Goal: Task Accomplishment & Management: Manage account settings

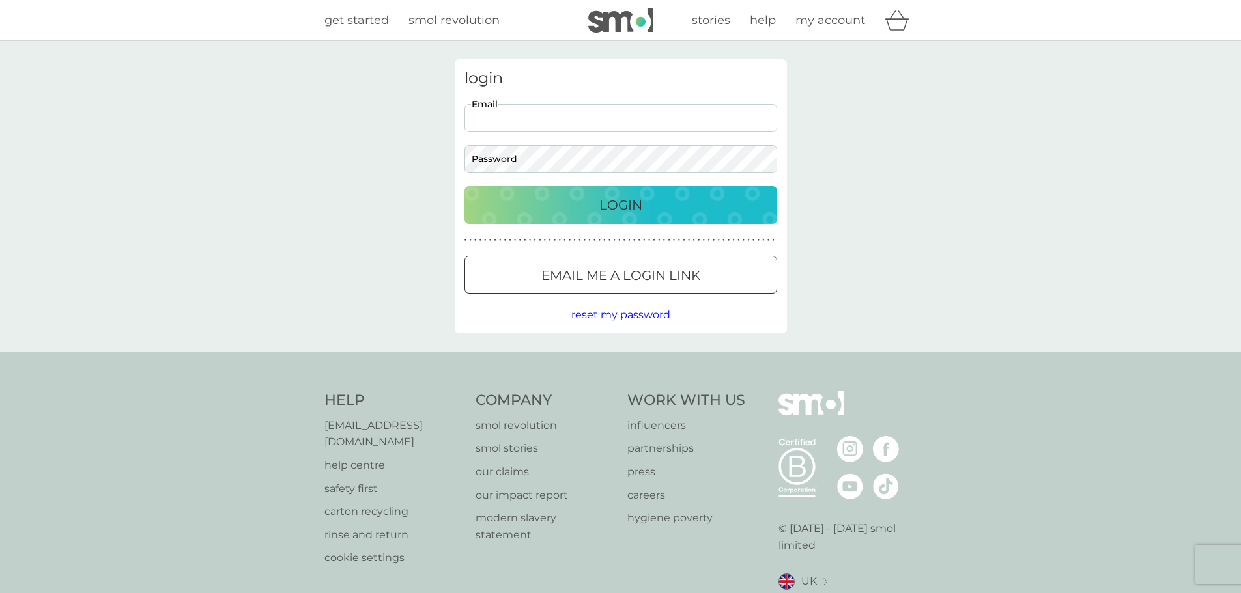
click at [564, 120] on input "Email" at bounding box center [620, 118] width 313 height 28
type input "samshetty1998@gmail.com"
click at [464, 186] on button "Login" at bounding box center [620, 205] width 313 height 38
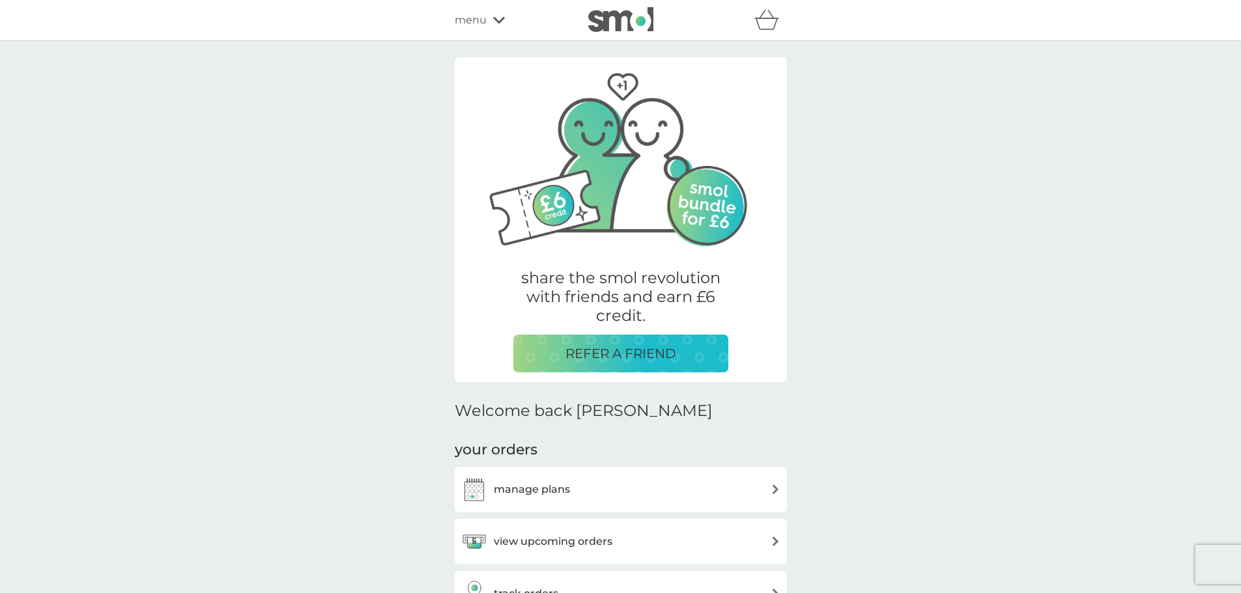
click at [563, 495] on h3 "manage plans" at bounding box center [532, 489] width 76 height 17
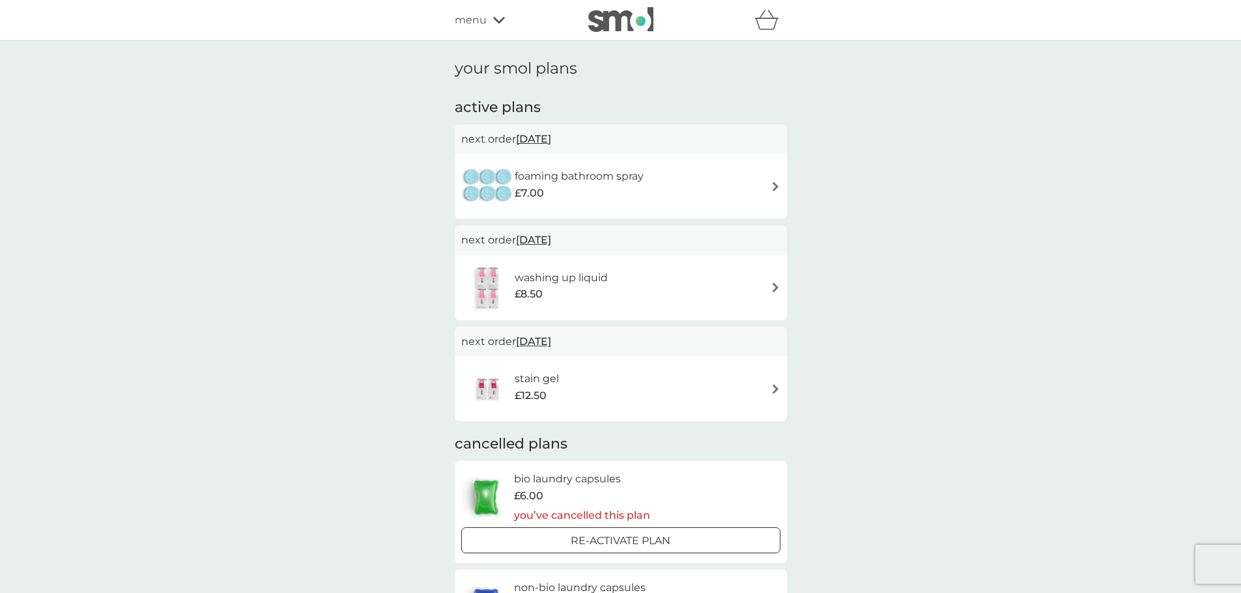
click at [735, 189] on div "foaming bathroom spray £7.00" at bounding box center [620, 186] width 319 height 46
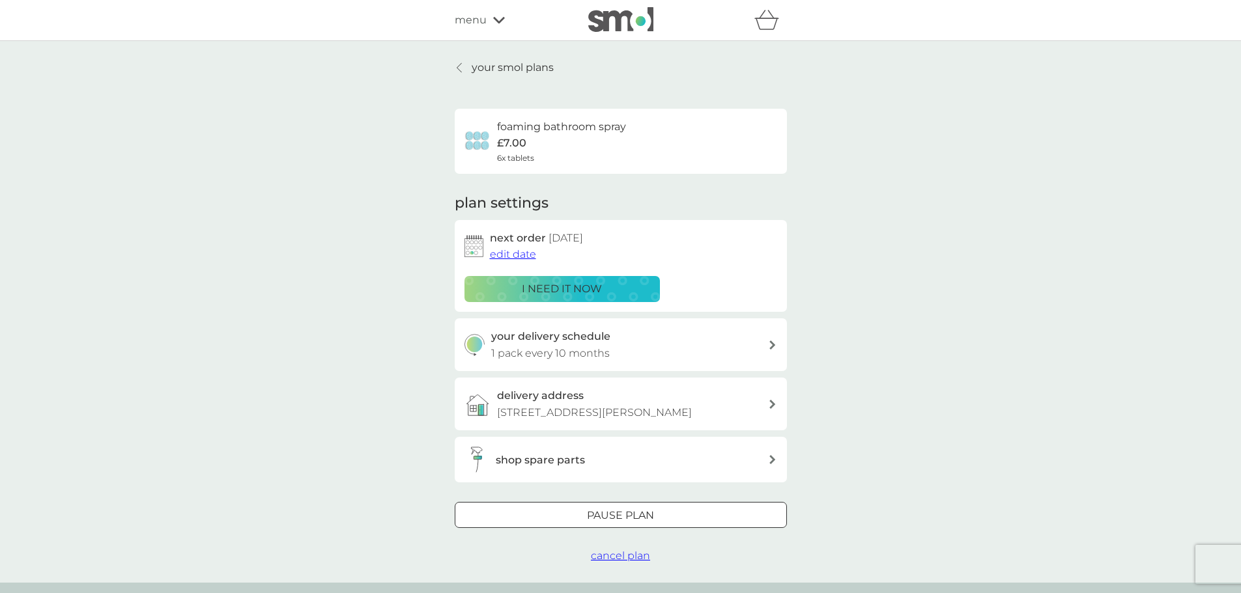
click at [634, 554] on span "cancel plan" at bounding box center [620, 556] width 59 height 12
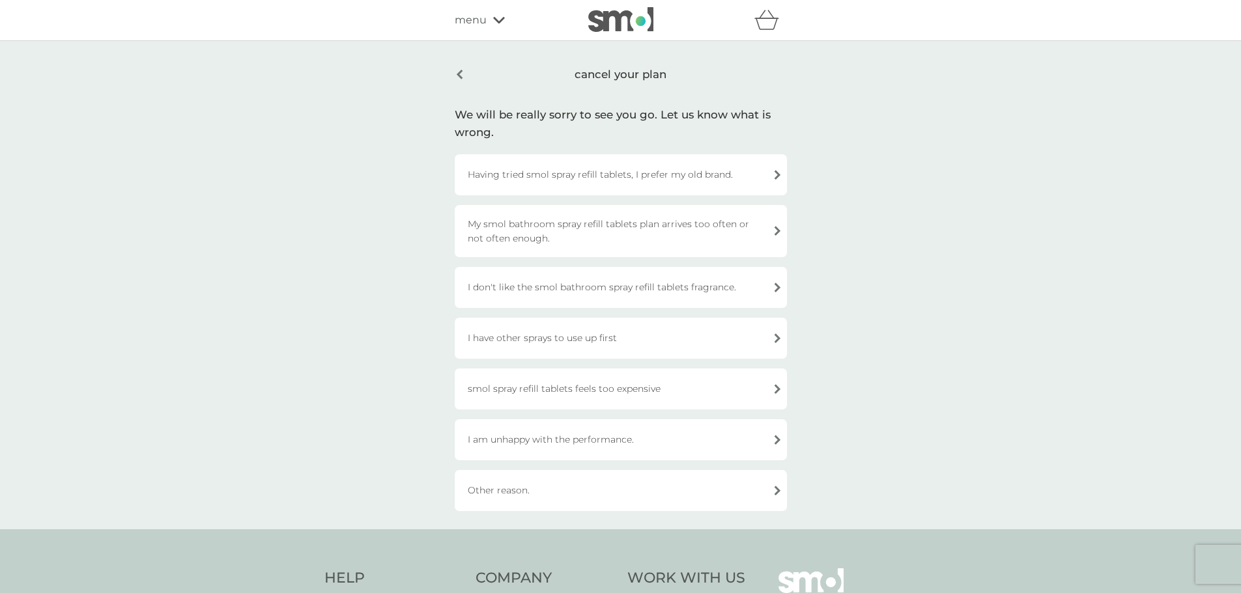
click at [647, 178] on div "Having tried smol spray refill tablets, I prefer my old brand." at bounding box center [621, 174] width 332 height 41
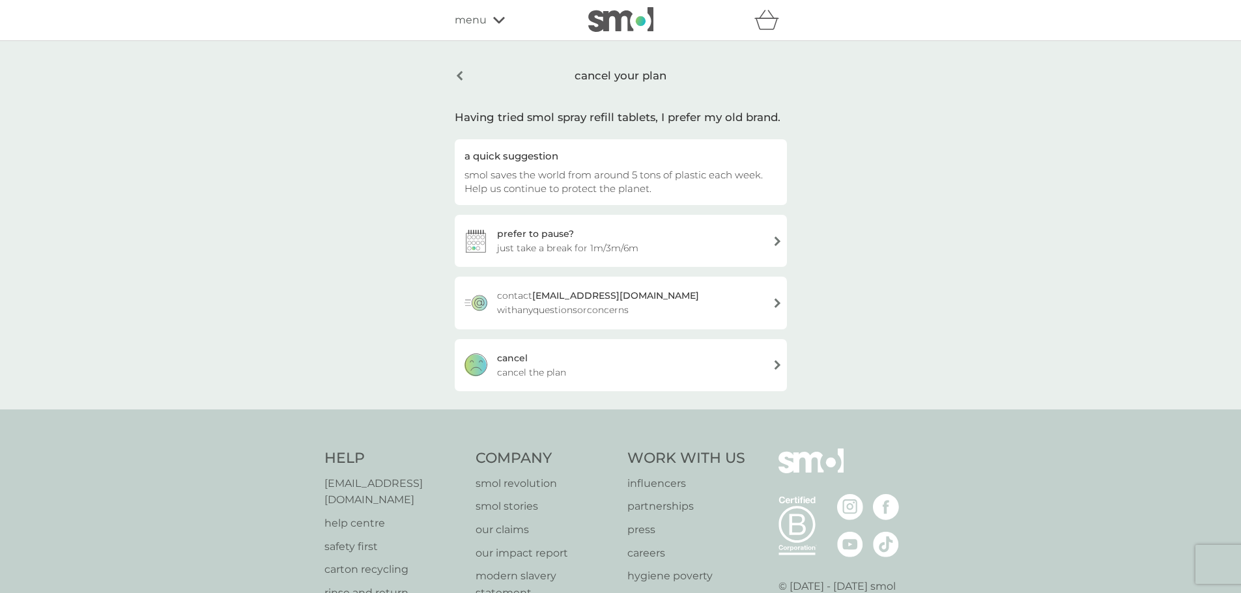
click at [657, 371] on div "[PERSON_NAME] the plan" at bounding box center [621, 365] width 332 height 52
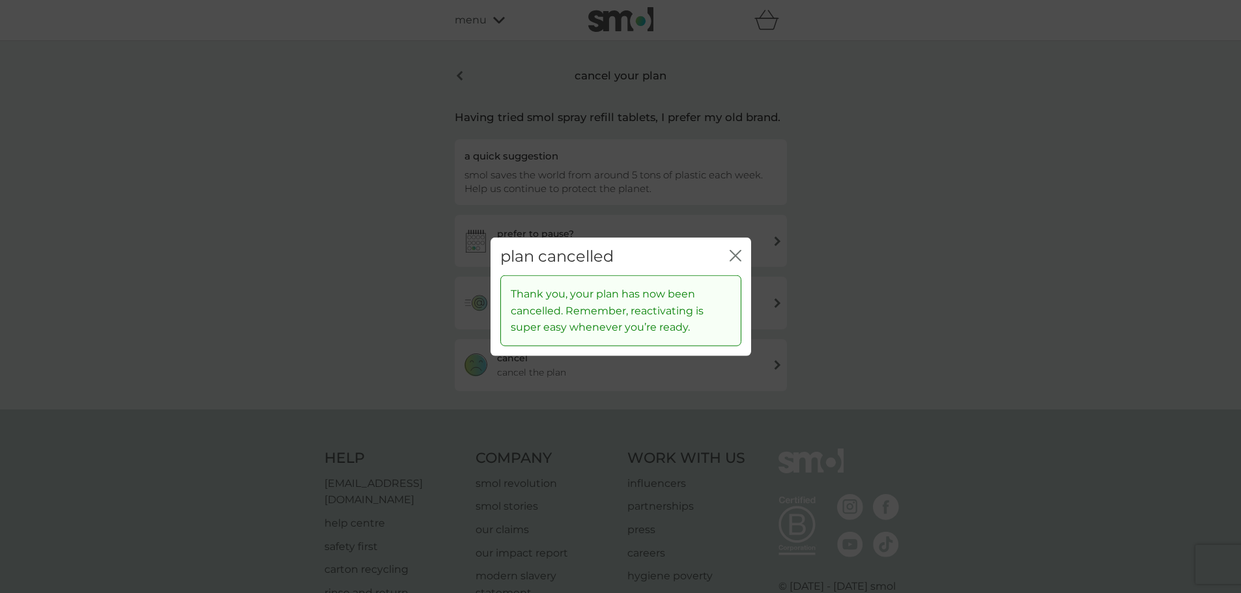
click at [732, 256] on icon "close" at bounding box center [735, 255] width 12 height 12
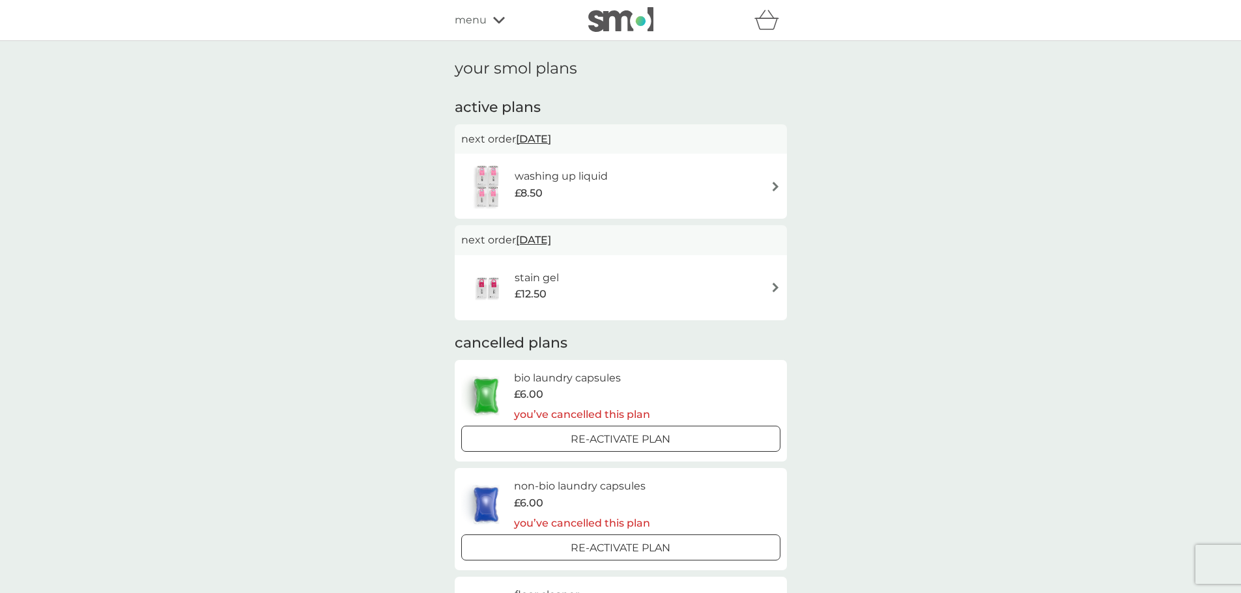
click at [731, 189] on div "washing up liquid £8.50" at bounding box center [620, 186] width 319 height 46
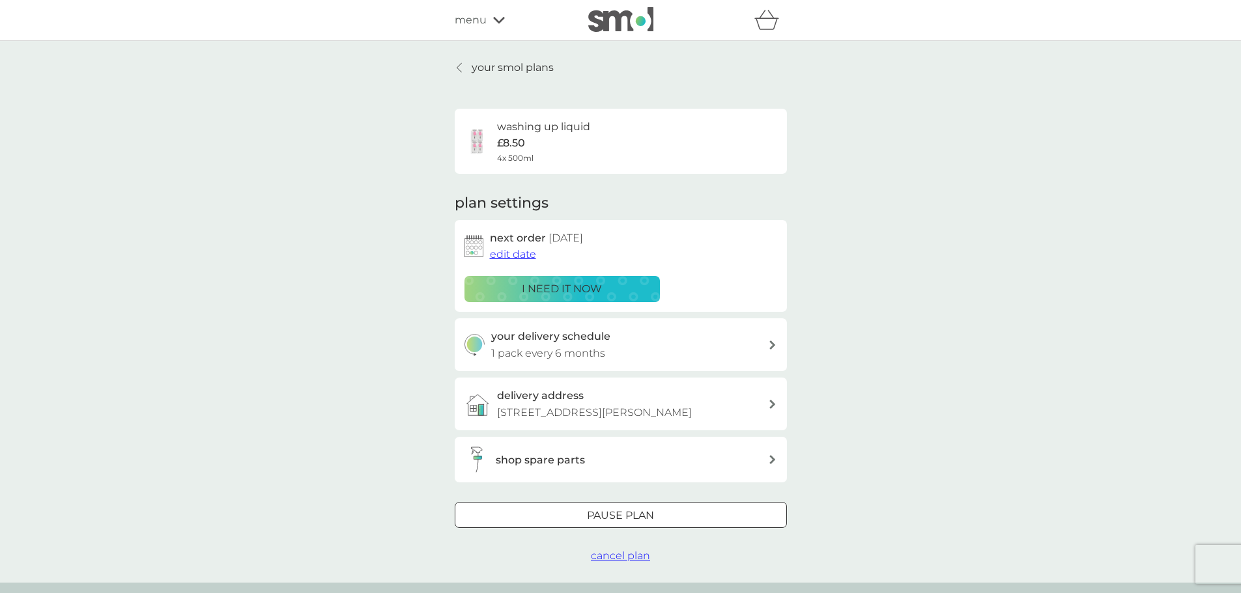
click at [624, 556] on span "cancel plan" at bounding box center [620, 556] width 59 height 12
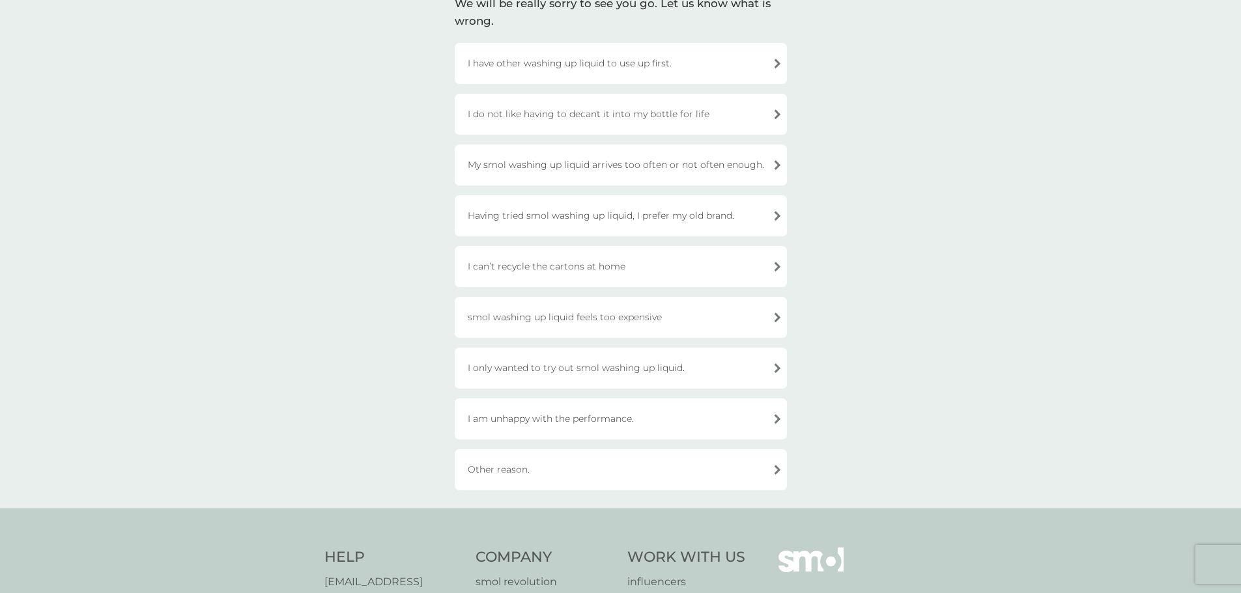
scroll to position [121, 0]
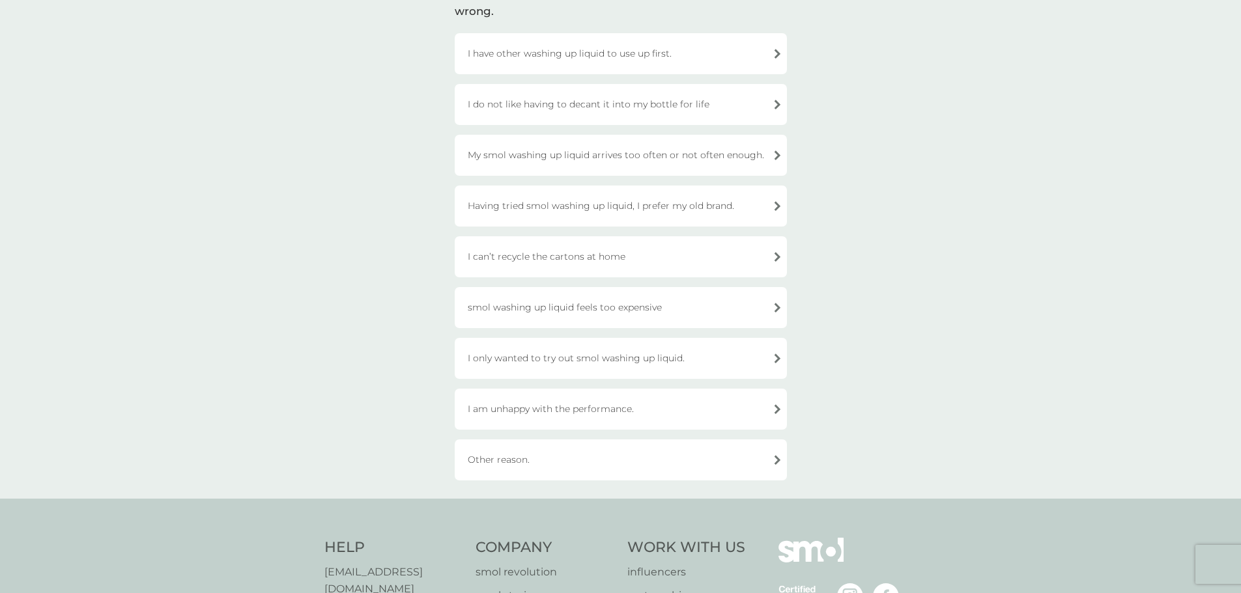
click at [704, 404] on div "I am unhappy with the performance." at bounding box center [621, 409] width 332 height 41
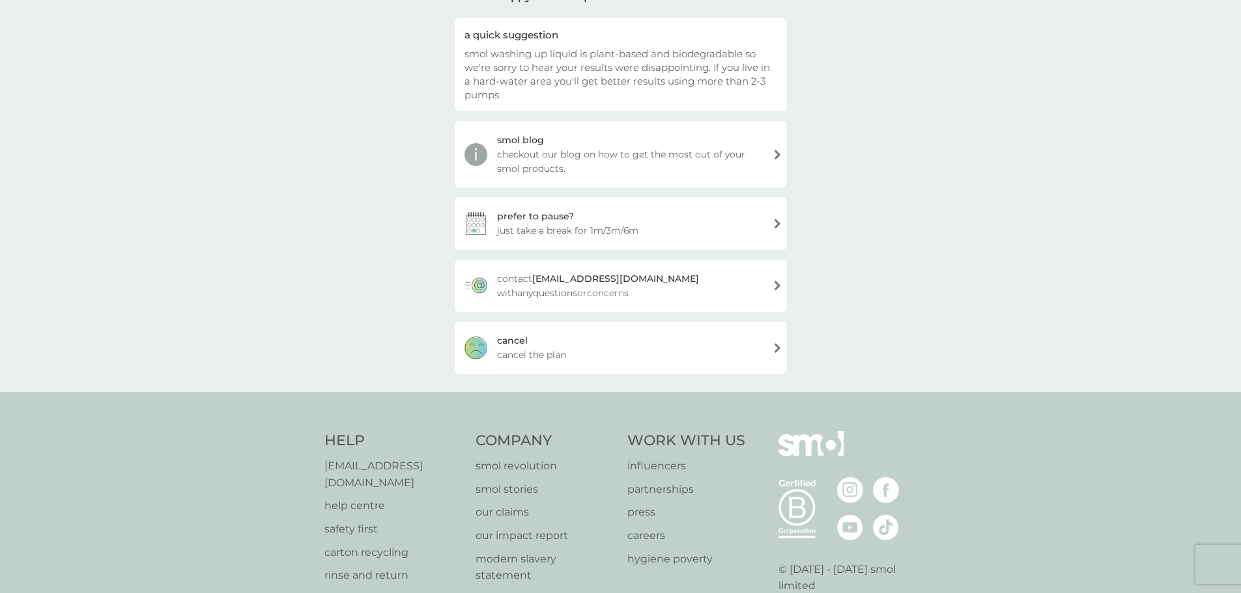
click at [654, 348] on div "[PERSON_NAME] the plan" at bounding box center [621, 348] width 332 height 52
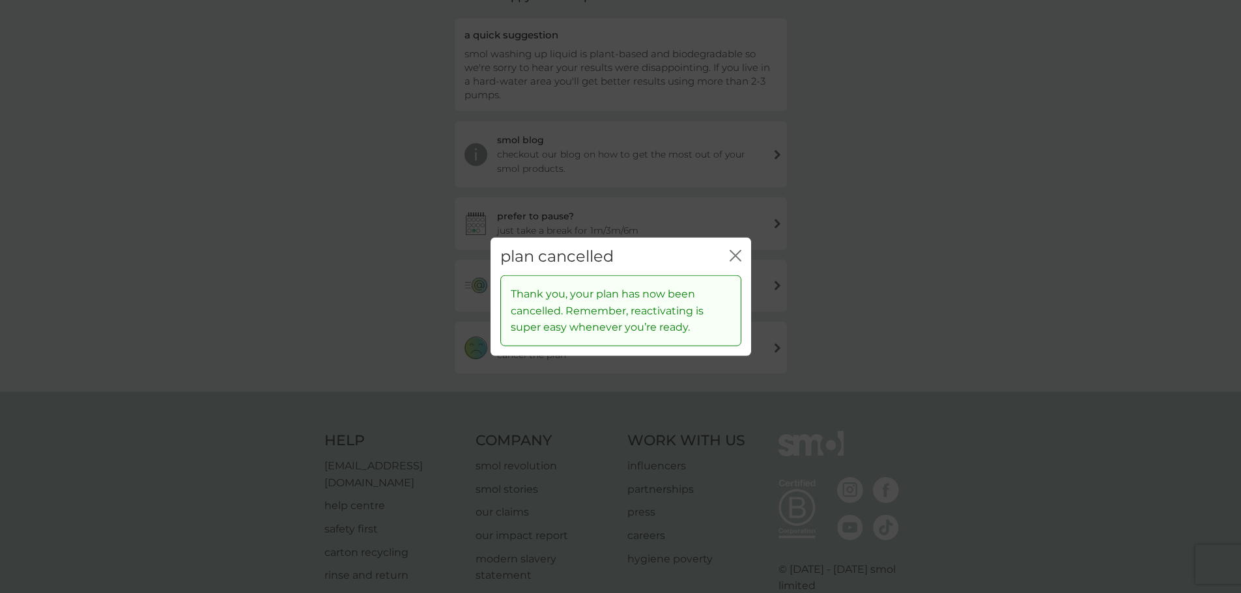
click at [731, 257] on icon "close" at bounding box center [735, 255] width 12 height 12
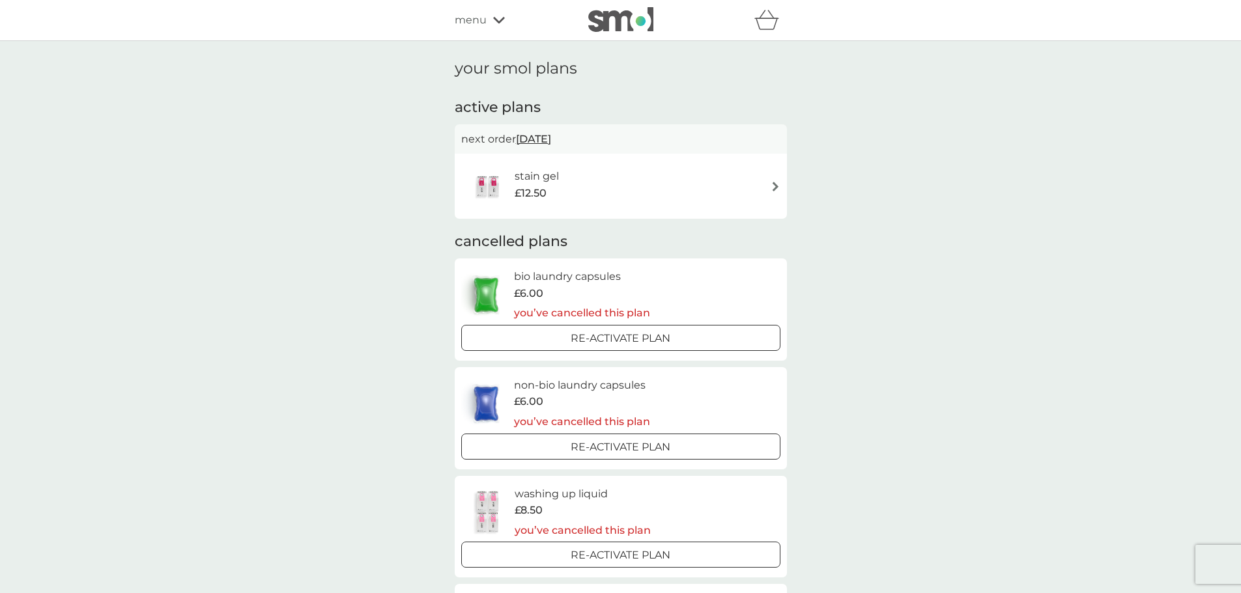
click at [723, 184] on div "stain gel £12.50" at bounding box center [620, 186] width 319 height 46
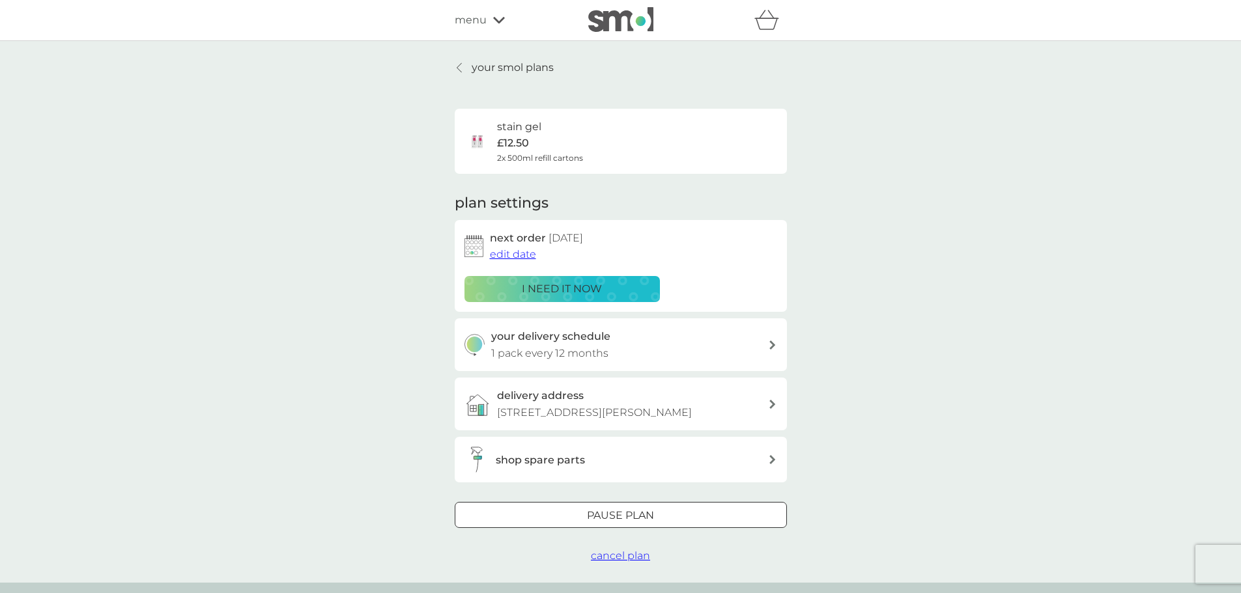
click at [632, 552] on span "cancel plan" at bounding box center [620, 556] width 59 height 12
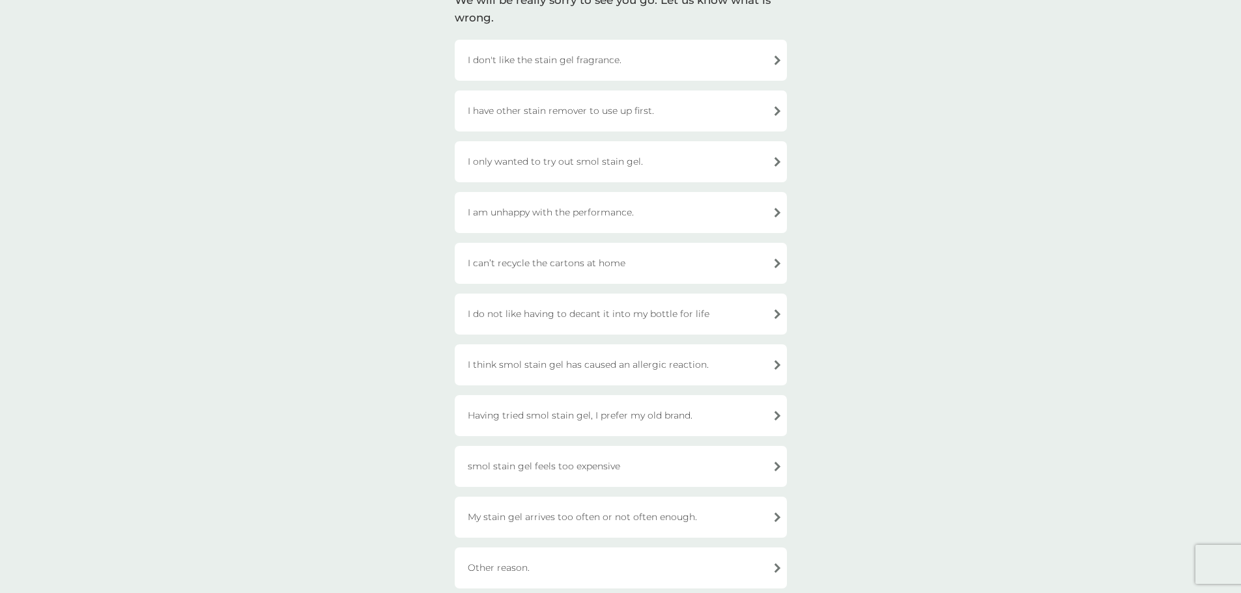
scroll to position [116, 0]
click at [668, 103] on div "I have other stain remover to use up first." at bounding box center [621, 109] width 332 height 41
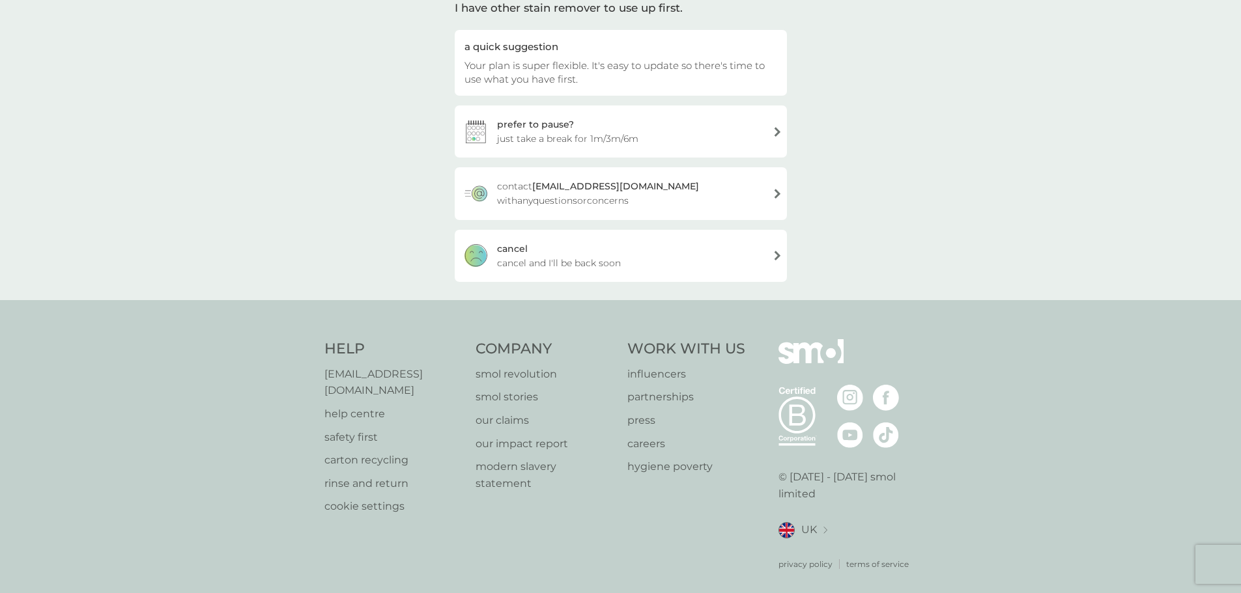
click at [540, 272] on div "[PERSON_NAME] and I'll be back soon" at bounding box center [621, 256] width 332 height 52
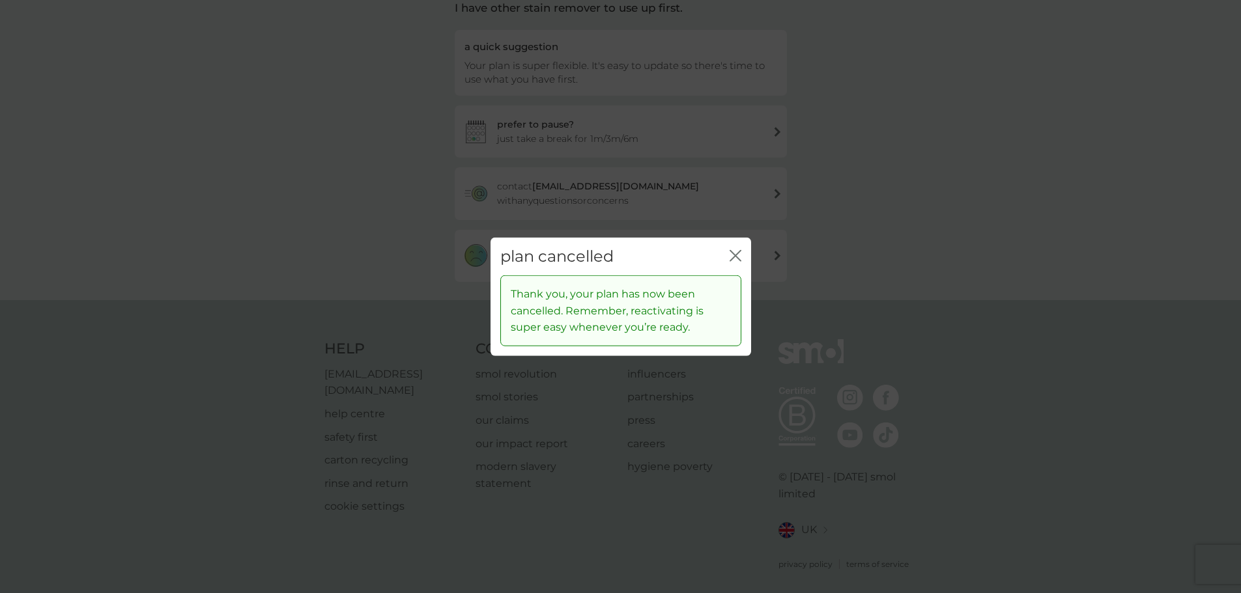
click at [735, 257] on icon "close" at bounding box center [735, 255] width 12 height 12
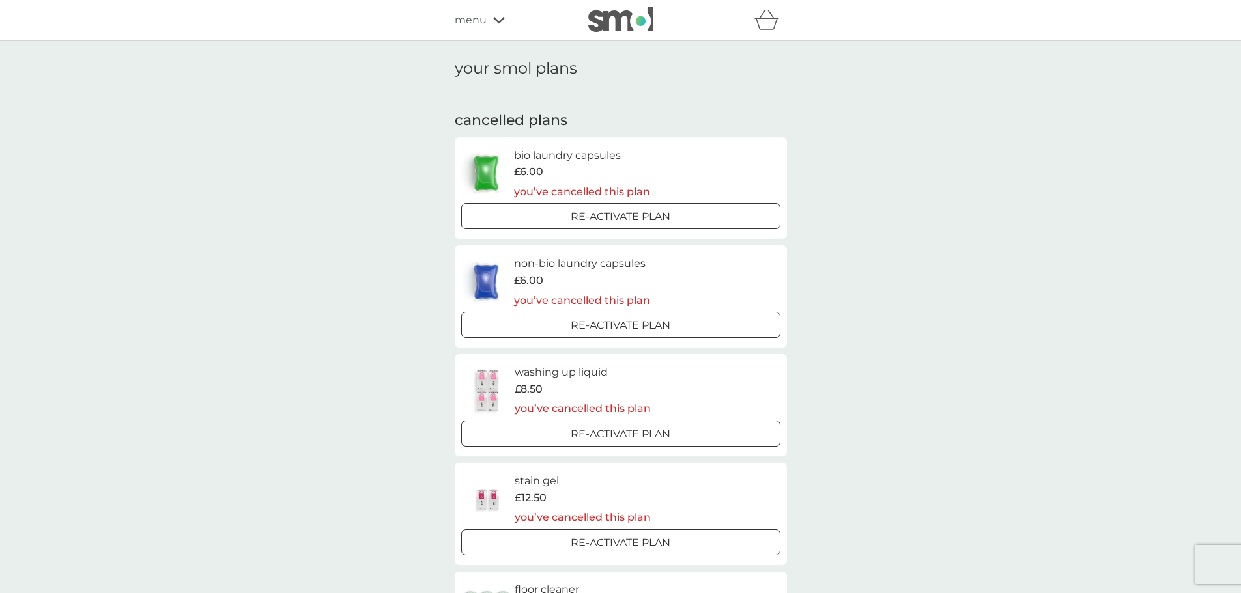
scroll to position [500, 0]
